Goal: Task Accomplishment & Management: Use online tool/utility

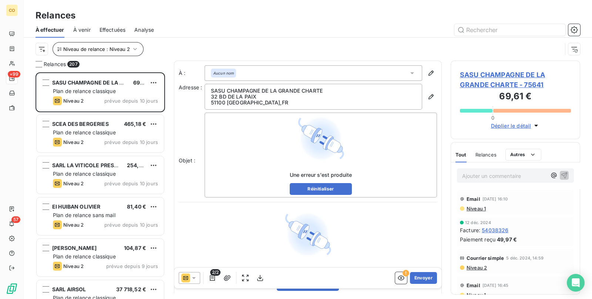
scroll to position [220, 122]
click at [142, 48] on div "Niveau de relance : Niveau 2" at bounding box center [98, 49] width 92 height 14
click at [139, 47] on button "Niveau de relance : Niveau 2" at bounding box center [97, 49] width 91 height 14
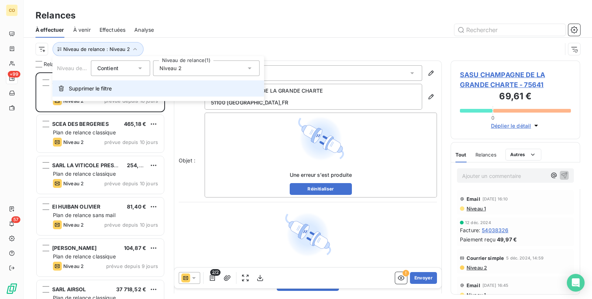
click at [111, 81] on button "Supprimer le filtre" at bounding box center [157, 89] width 211 height 16
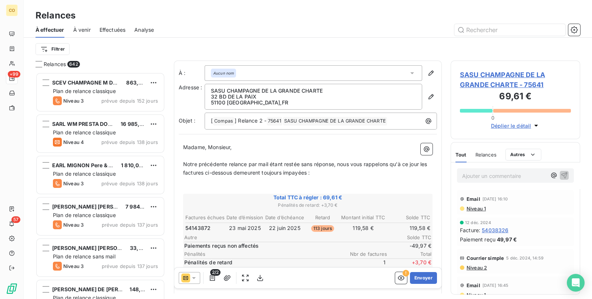
click at [112, 31] on span "Effectuées" at bounding box center [112, 29] width 26 height 7
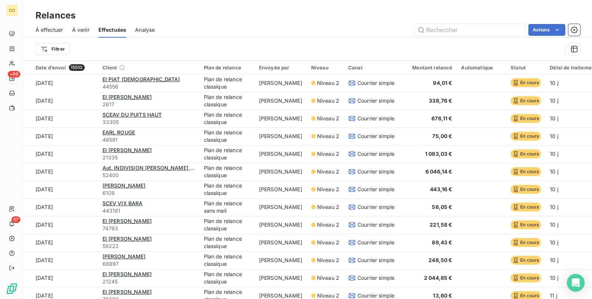
click at [48, 28] on span "À effectuer" at bounding box center [49, 29] width 28 height 7
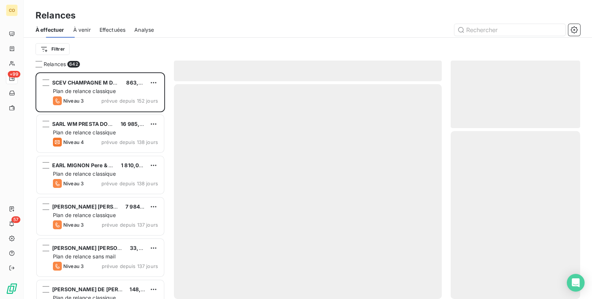
scroll to position [220, 122]
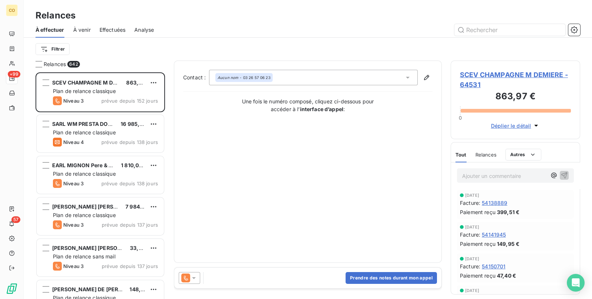
click at [115, 27] on span "Effectuées" at bounding box center [112, 29] width 26 height 7
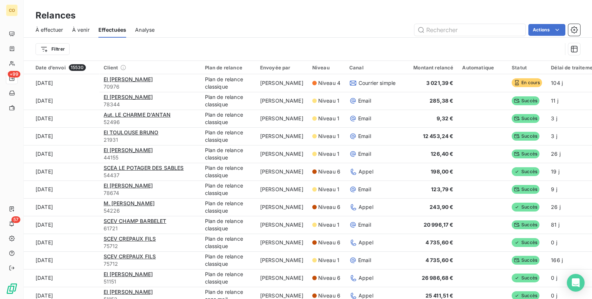
scroll to position [0, 55]
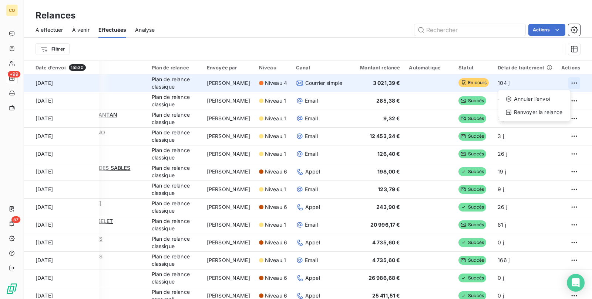
click at [563, 81] on html "CO +99 57 Relances À effectuer À venir Effectuées Analyse Actions Filtrer Date …" at bounding box center [296, 149] width 592 height 299
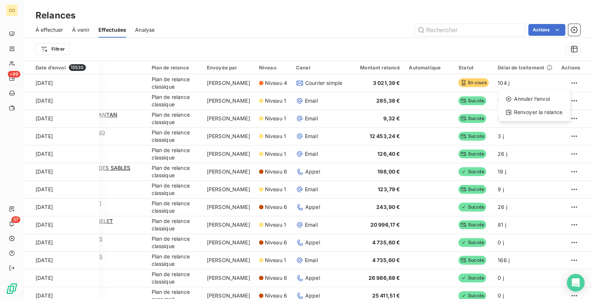
click at [226, 132] on html "CO +99 57 Relances À effectuer À venir Effectuées Analyse Actions Filtrer Date …" at bounding box center [296, 149] width 592 height 299
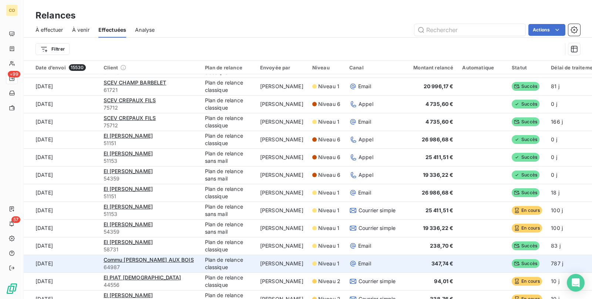
scroll to position [184, 0]
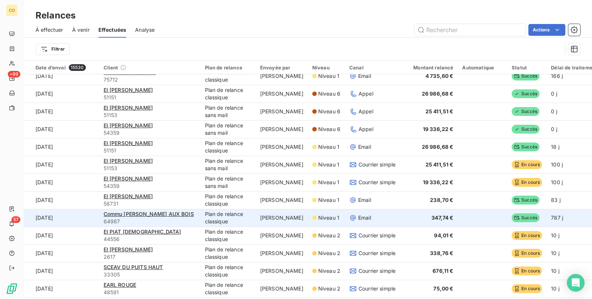
click at [322, 219] on span "Niveau 1" at bounding box center [328, 217] width 21 height 7
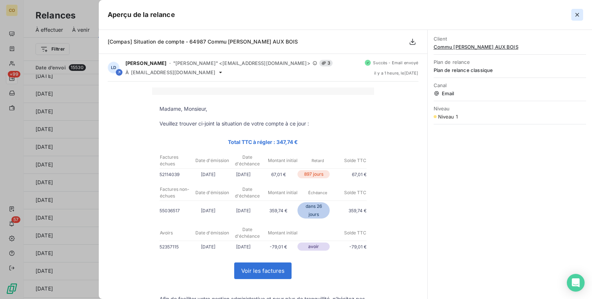
click at [575, 16] on icon "button" at bounding box center [576, 14] width 7 height 7
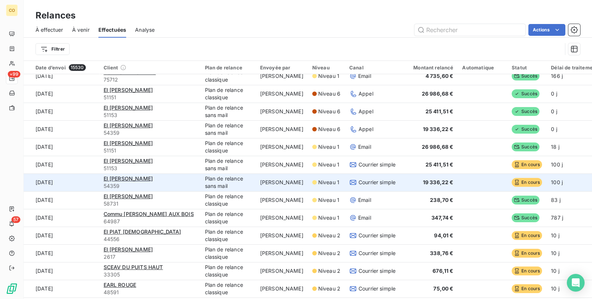
scroll to position [0, 0]
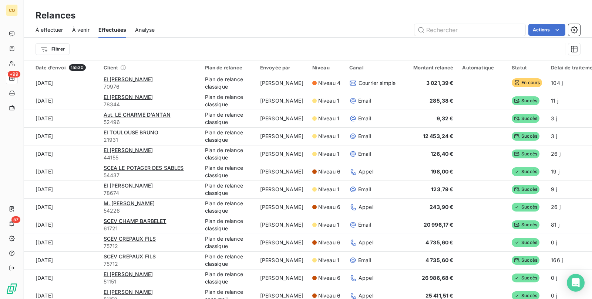
click at [56, 30] on span "À effectuer" at bounding box center [49, 29] width 28 height 7
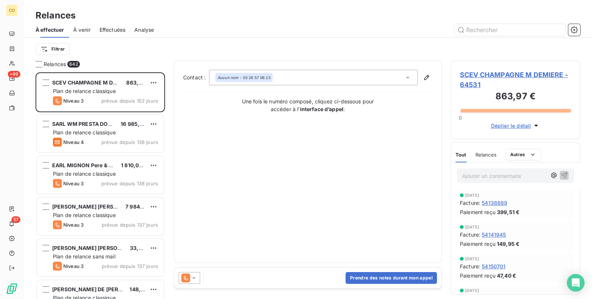
scroll to position [220, 122]
